Goal: Find specific page/section: Find specific page/section

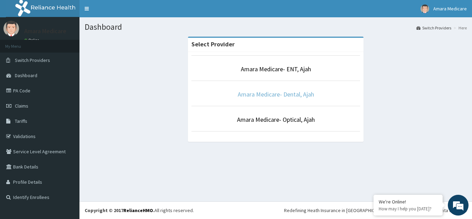
click at [265, 93] on link "Amara Medicare- Dental, Ajah" at bounding box center [276, 94] width 76 height 8
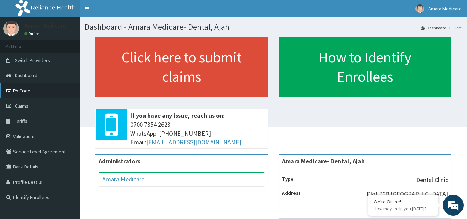
click at [33, 94] on link "PA Code" at bounding box center [39, 90] width 79 height 15
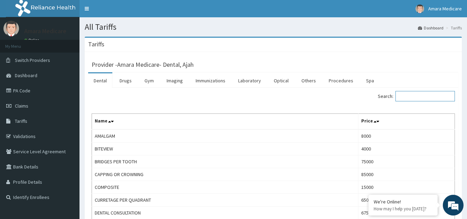
click at [413, 95] on input "Search:" at bounding box center [424, 96] width 59 height 10
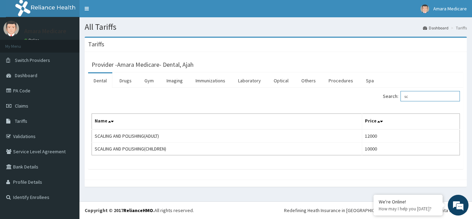
type input "s"
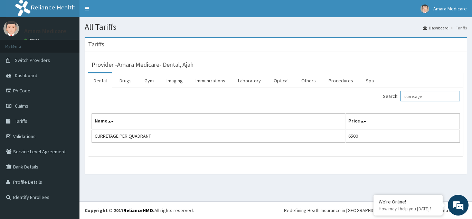
type input "curretage"
